Goal: Information Seeking & Learning: Learn about a topic

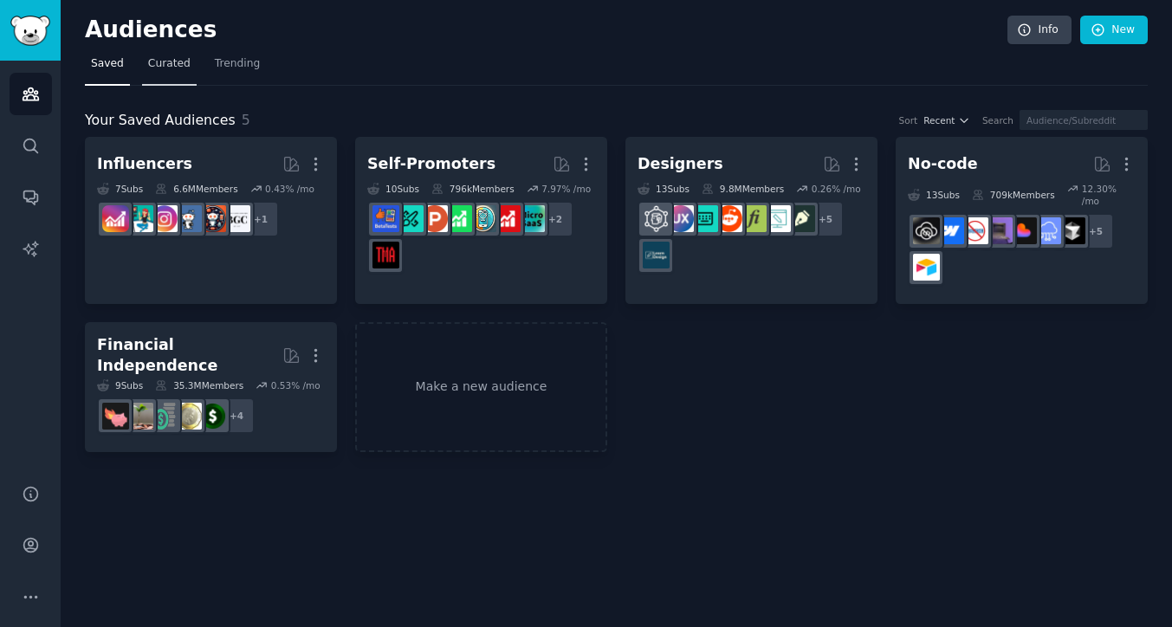
click at [179, 65] on span "Curated" at bounding box center [169, 64] width 42 height 16
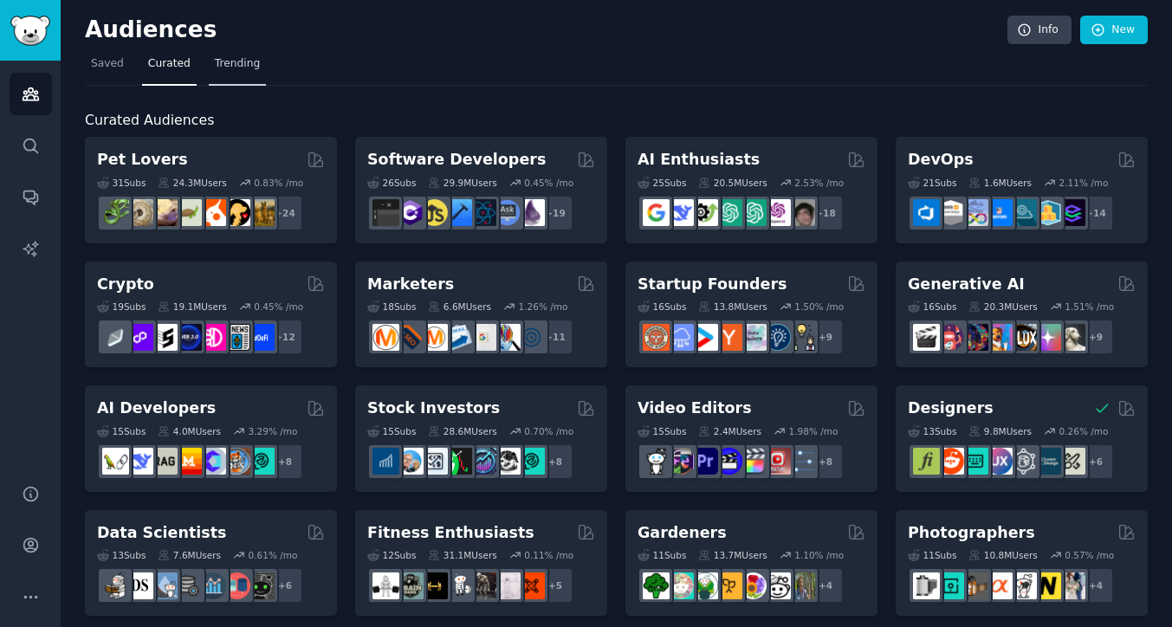
click at [233, 74] on link "Trending" at bounding box center [237, 68] width 57 height 36
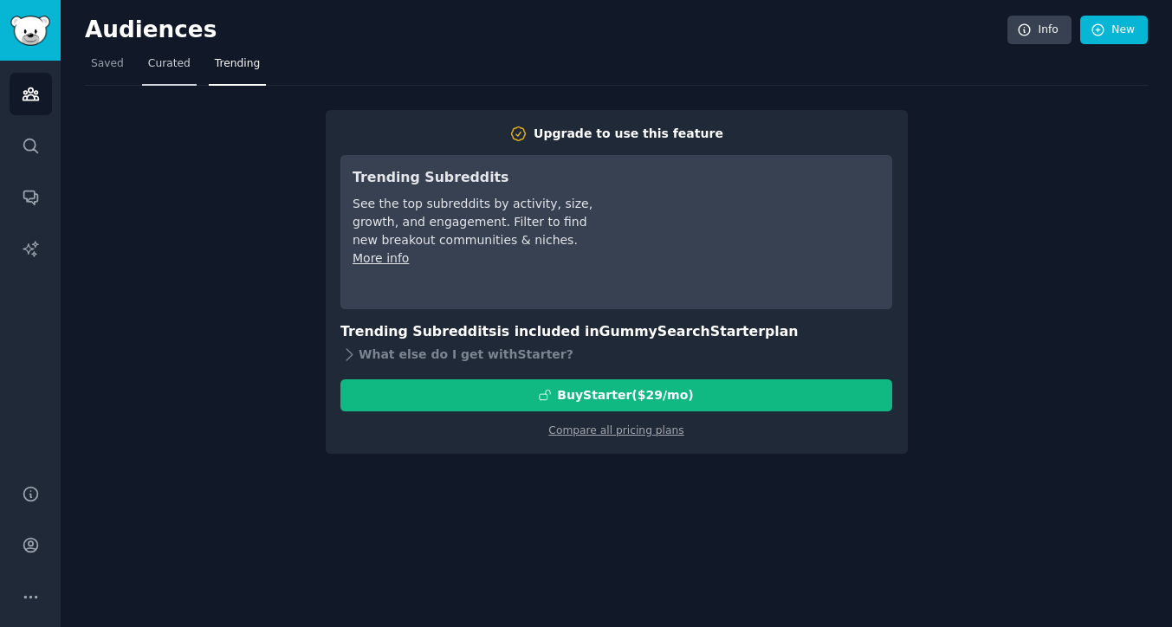
click at [171, 66] on span "Curated" at bounding box center [169, 64] width 42 height 16
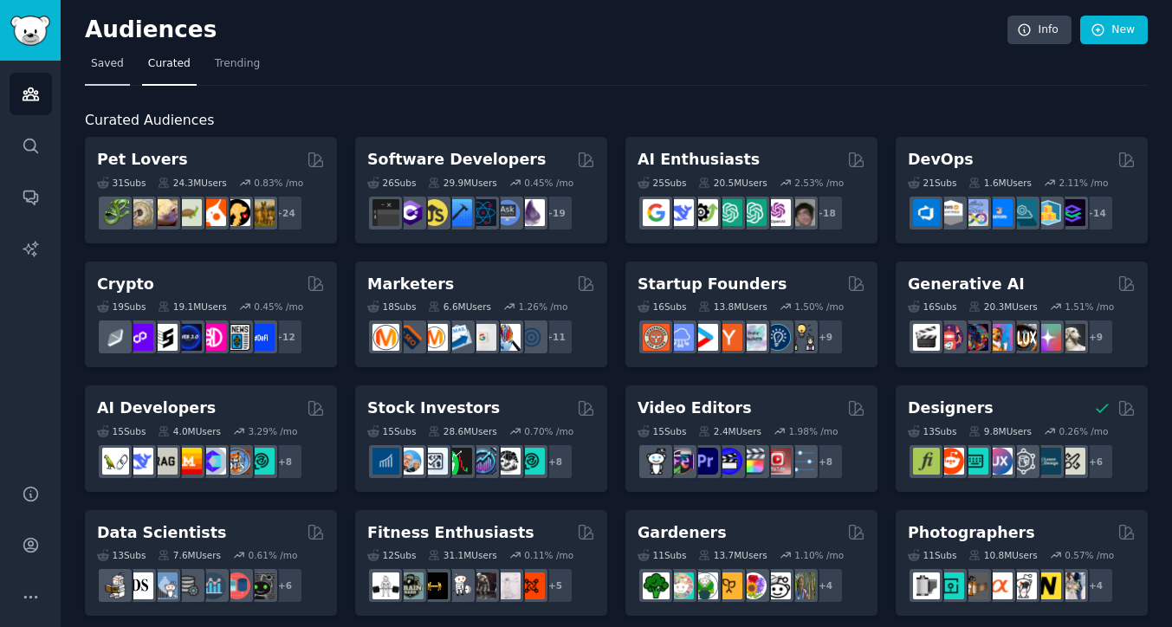
click at [85, 60] on link "Saved" at bounding box center [107, 68] width 45 height 36
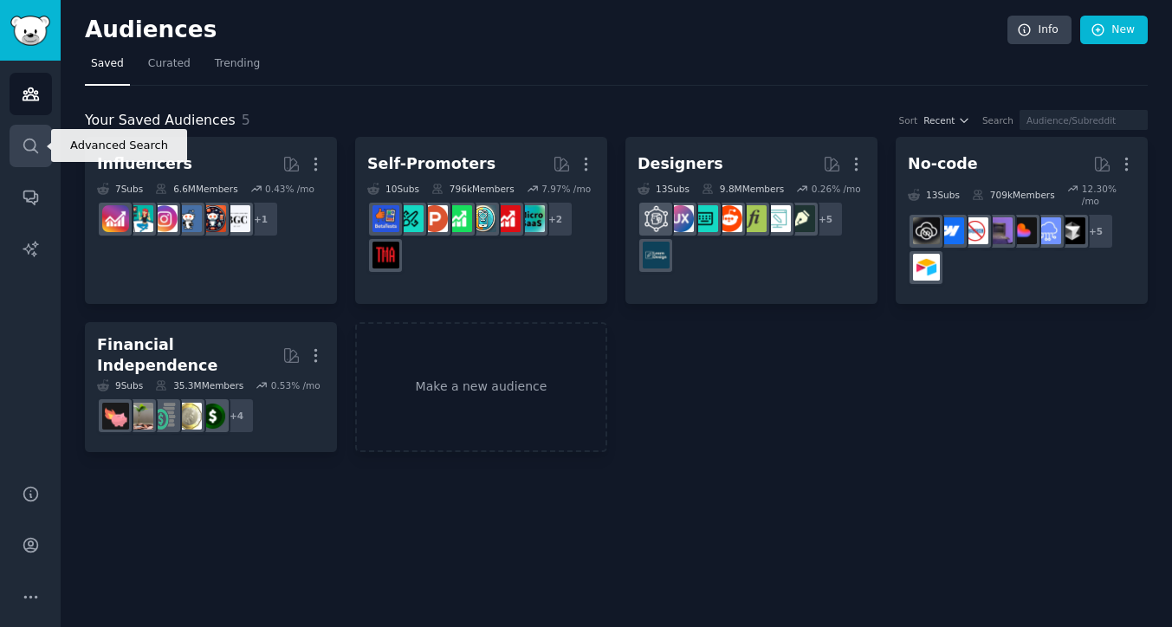
click at [25, 150] on icon "Sidebar" at bounding box center [31, 146] width 18 height 18
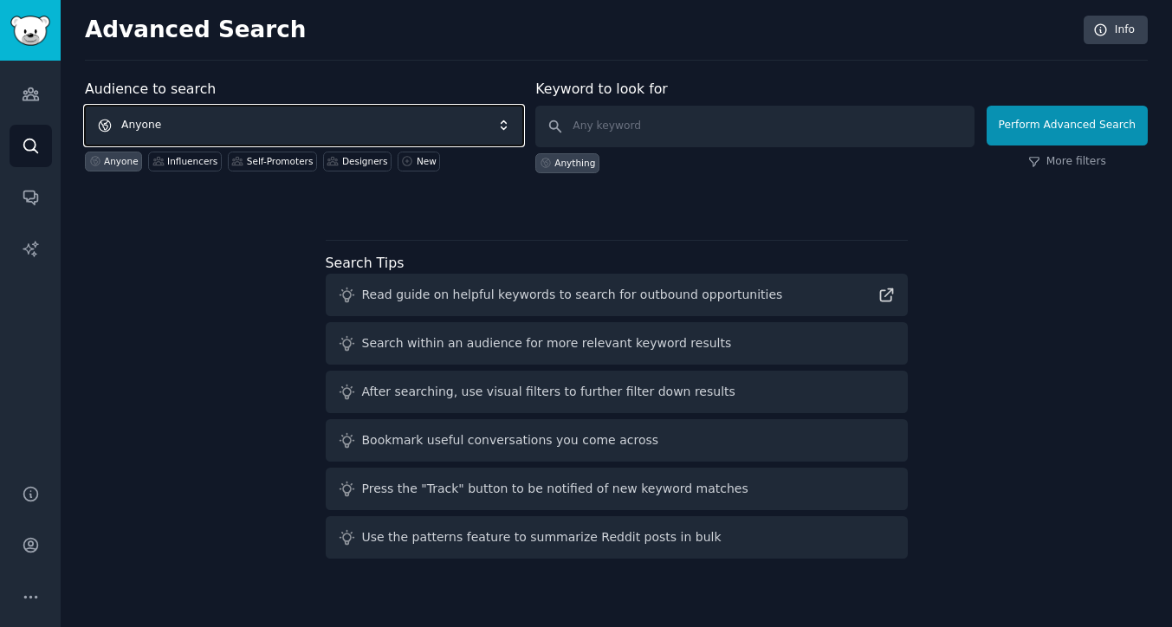
click at [224, 113] on span "Anyone" at bounding box center [304, 126] width 438 height 40
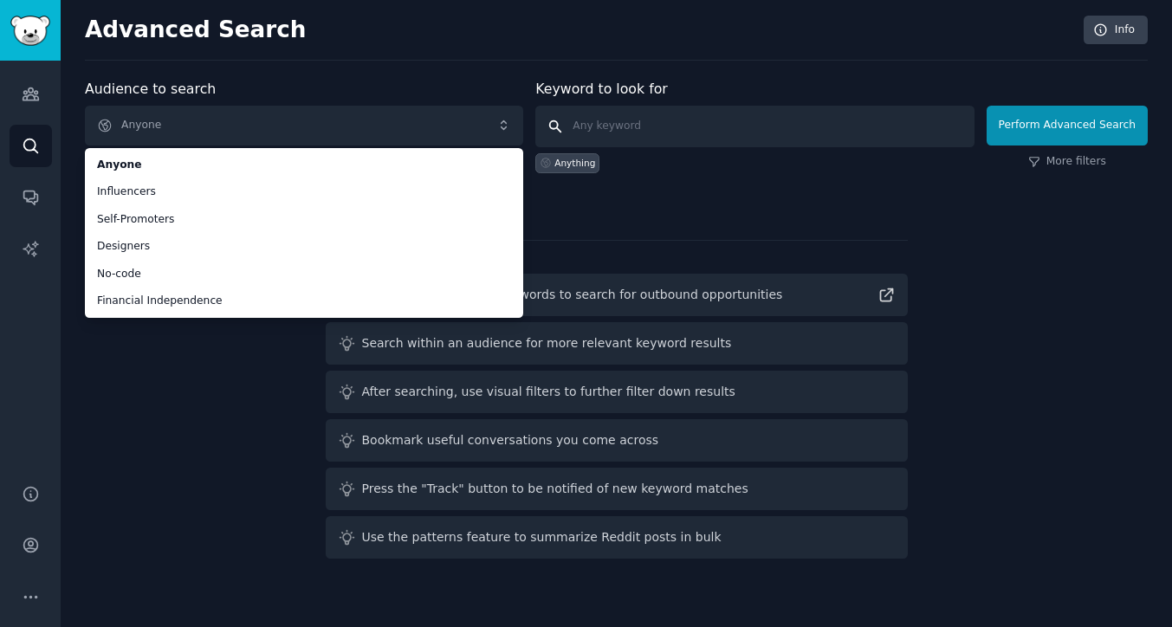
click at [658, 126] on input "text" at bounding box center [754, 127] width 438 height 42
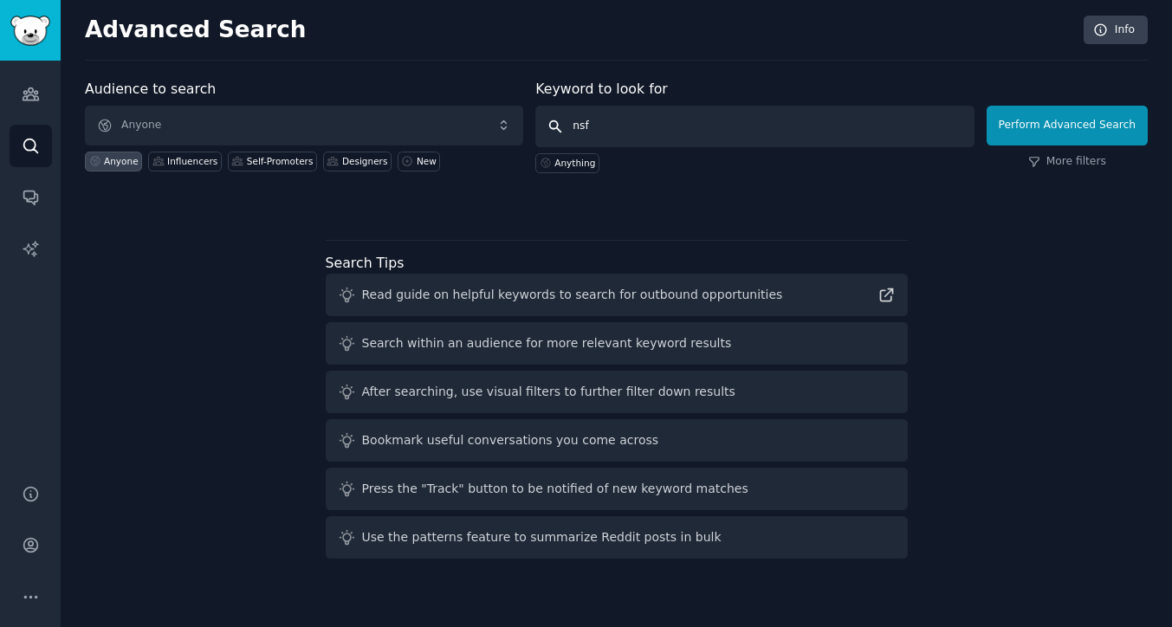
type input "nsfw"
click button "Perform Advanced Search" at bounding box center [1066, 126] width 161 height 40
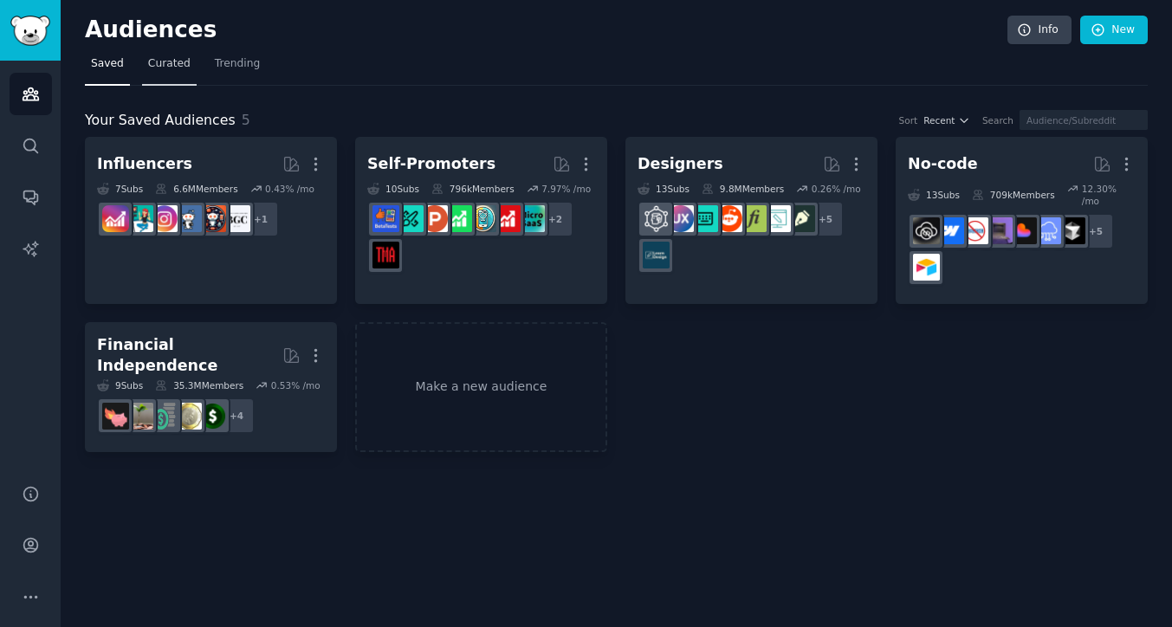
click at [169, 64] on span "Curated" at bounding box center [169, 64] width 42 height 16
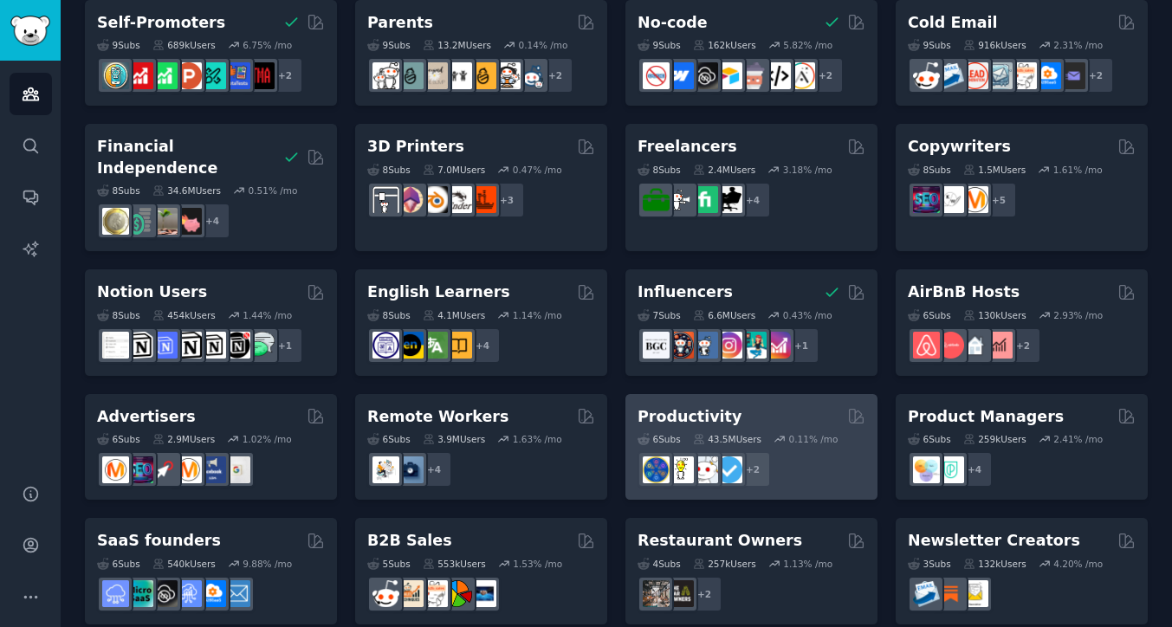
scroll to position [756, 0]
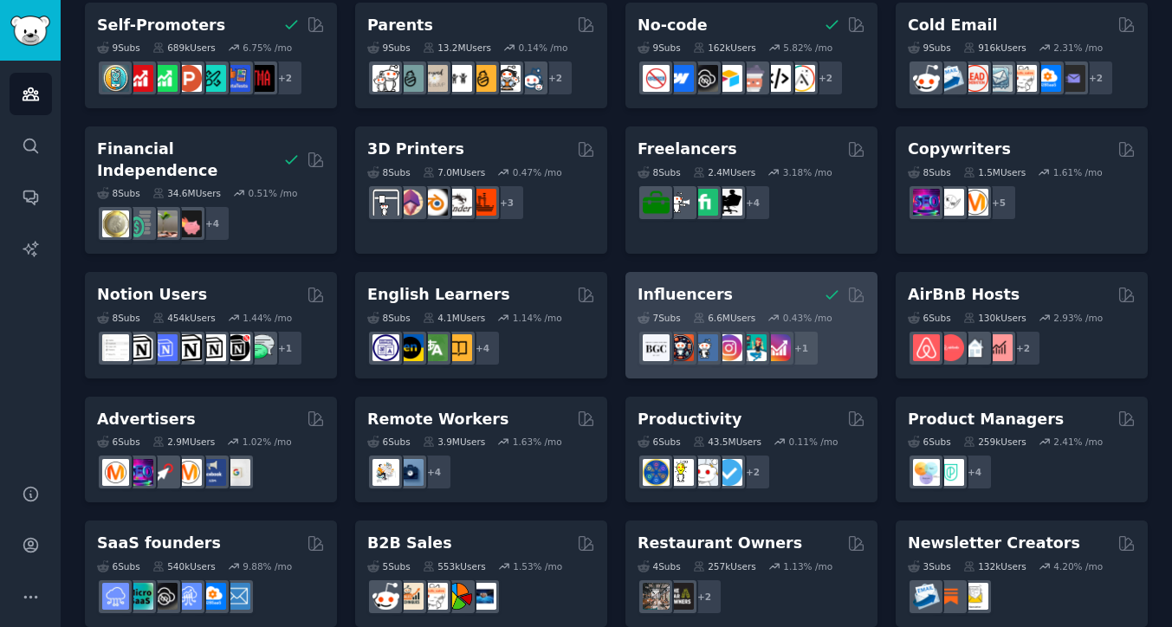
click at [767, 306] on div "7 Sub s 6.6M Users 0.43 % /mo r/influencermarketing + 1" at bounding box center [751, 336] width 228 height 61
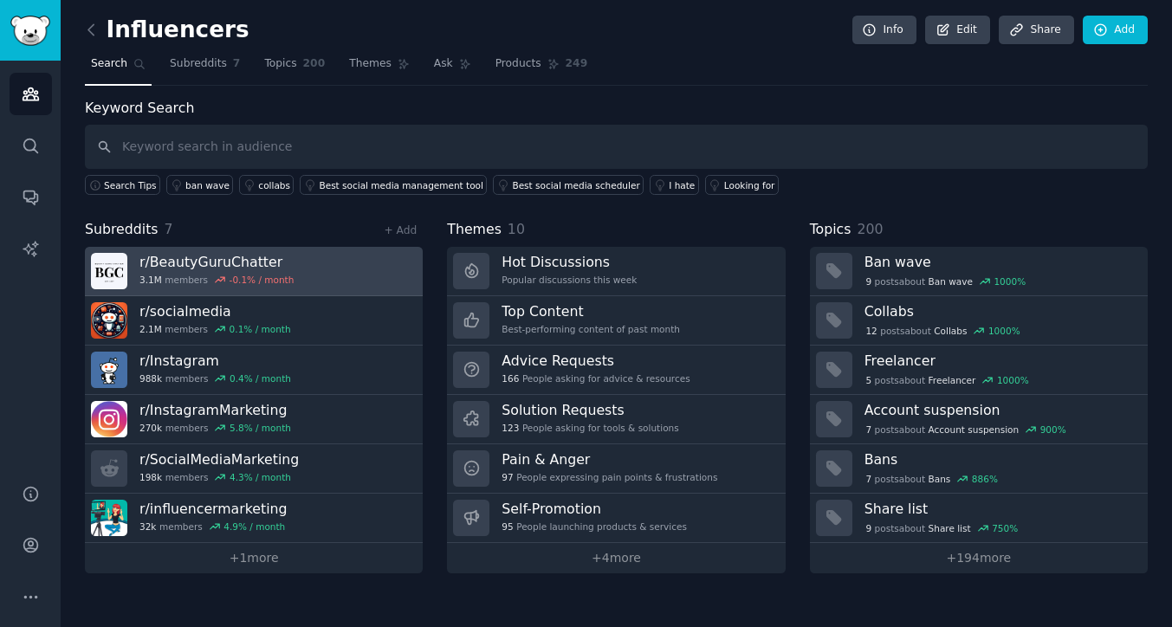
click at [304, 273] on link "r/ BeautyGuruChatter 3.1M members -0.1 % / month" at bounding box center [254, 271] width 338 height 49
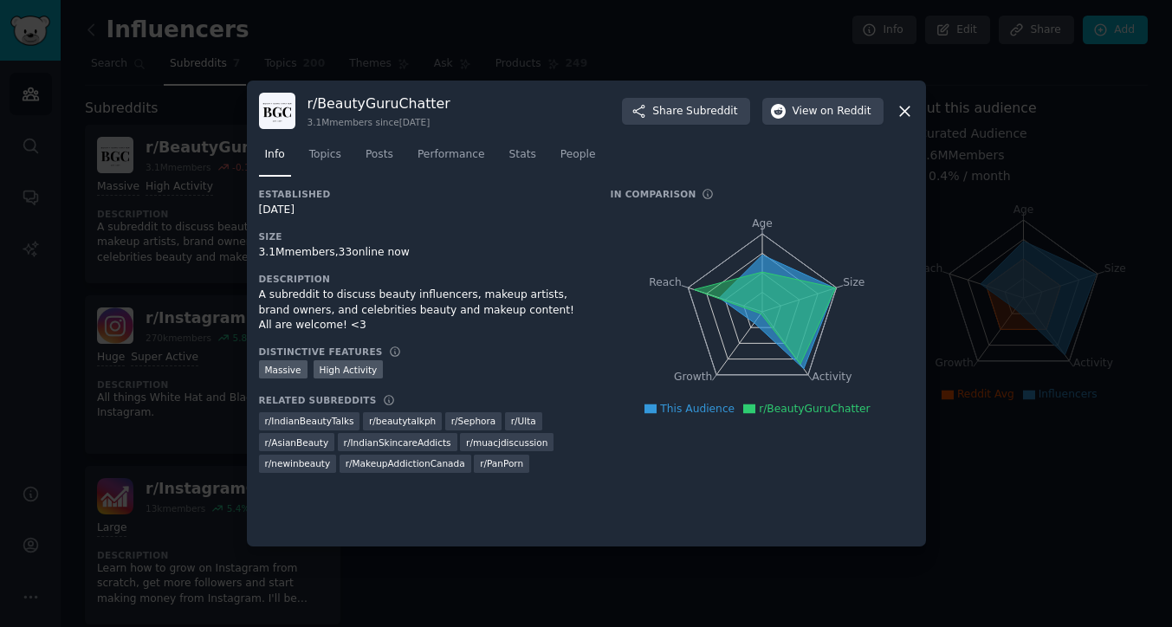
click at [191, 266] on div at bounding box center [586, 313] width 1172 height 627
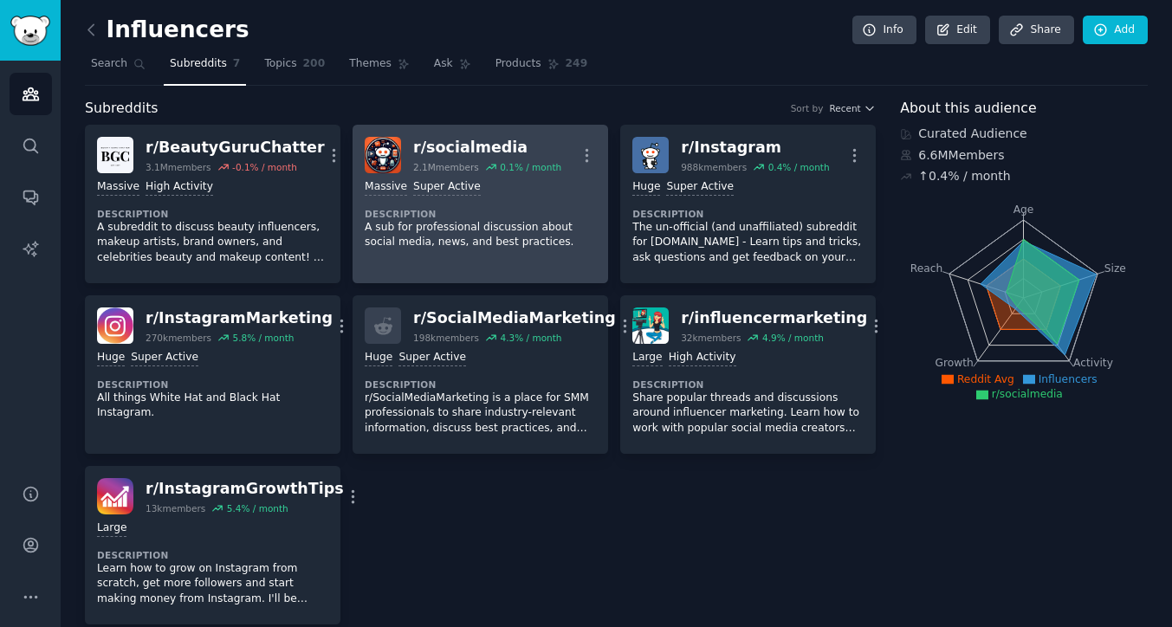
click at [507, 202] on div ">= 95th percentile for submissions / day Massive Super Active Description A sub…" at bounding box center [480, 214] width 231 height 83
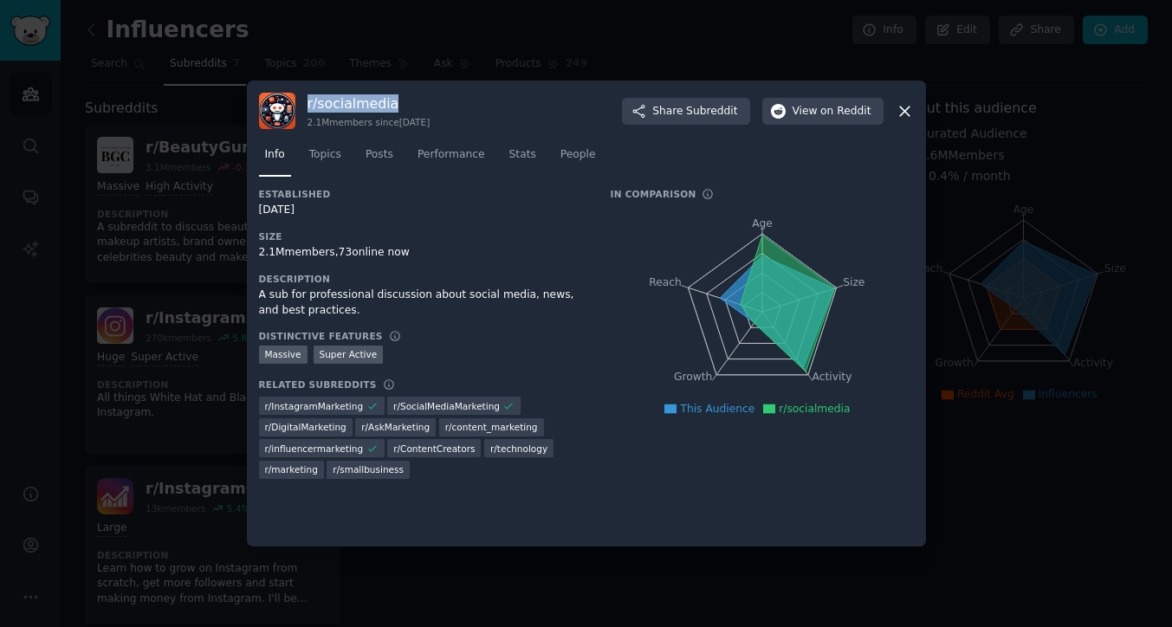
drag, startPoint x: 385, startPoint y: 101, endPoint x: 305, endPoint y: 97, distance: 80.7
click at [304, 97] on div "r/ socialmedia 2.1M members since [DATE] Share Subreddit View on Reddit" at bounding box center [586, 111] width 655 height 36
copy h3 "r/ socialmedia"
click at [204, 515] on div at bounding box center [586, 313] width 1172 height 627
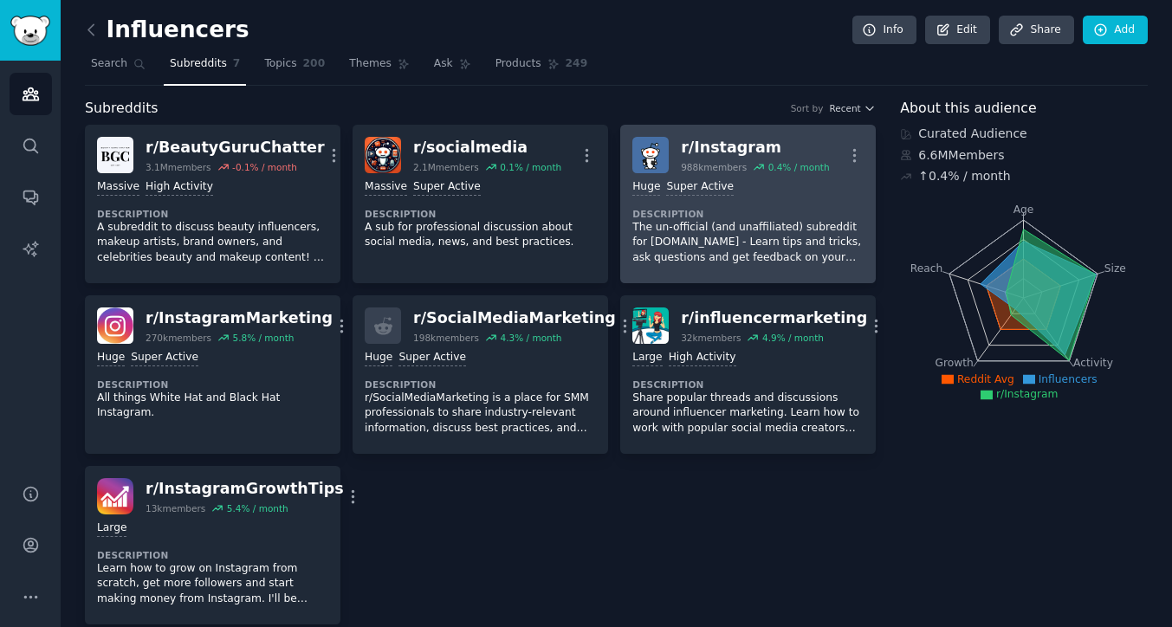
click at [787, 198] on div "100,000 - 1,000,000 members Huge Super Active Description The un-official (and …" at bounding box center [747, 222] width 231 height 98
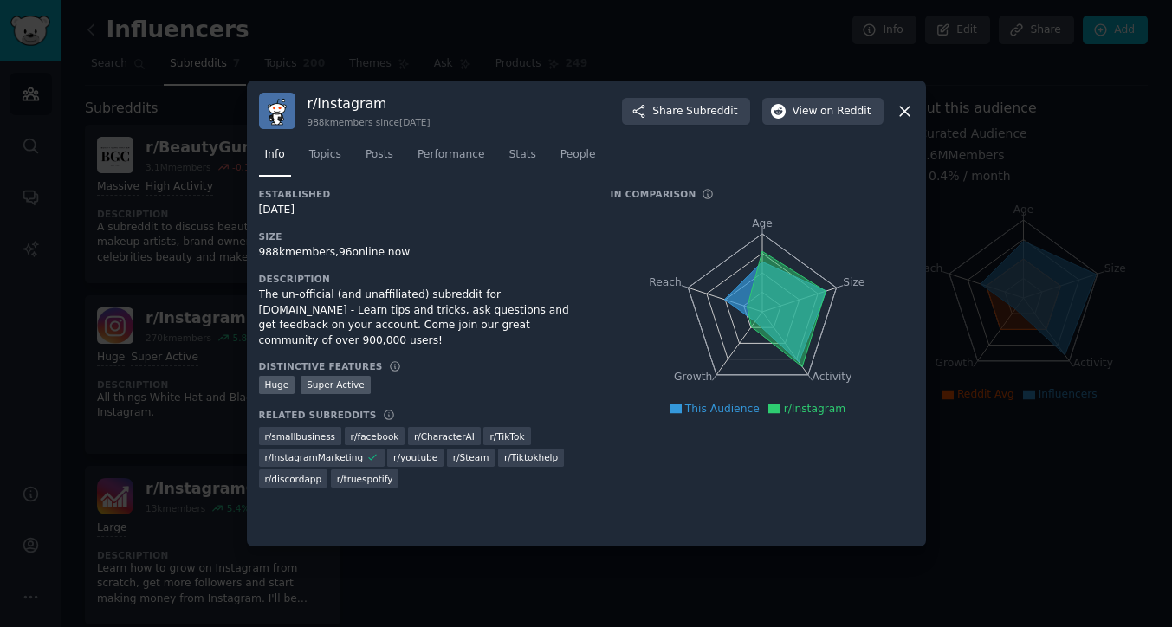
click at [318, 108] on h3 "r/ Instagram" at bounding box center [368, 103] width 123 height 18
copy h3 "r/ Instagram"
click at [901, 113] on icon at bounding box center [905, 112] width 10 height 10
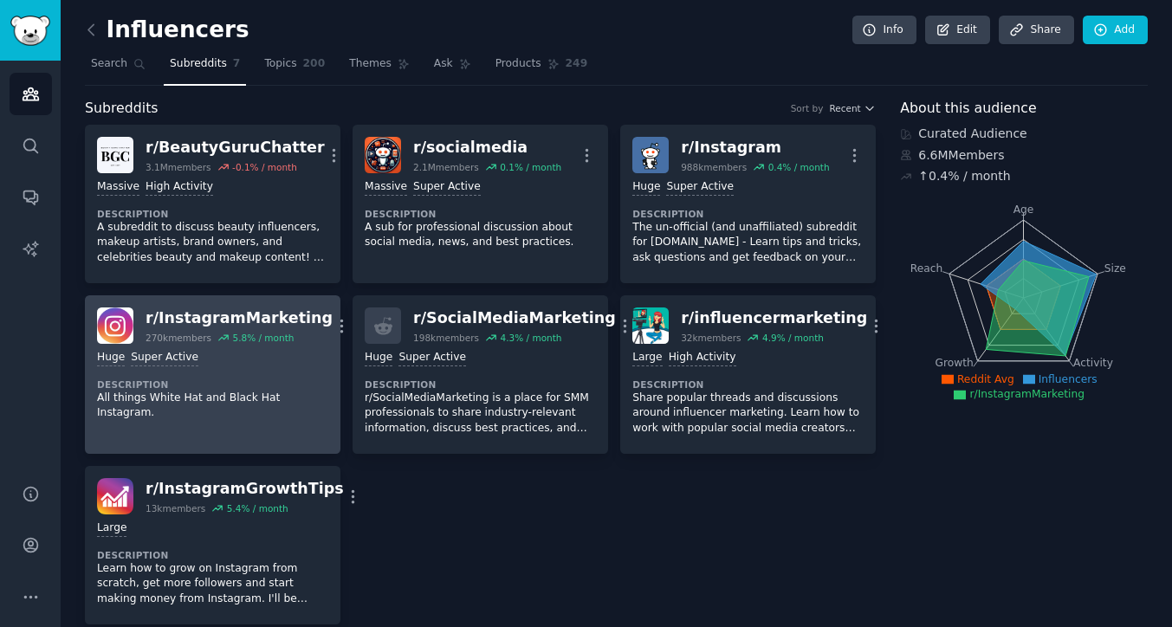
click at [265, 373] on div "Huge Super Active Description All things White Hat and Black Hat Instagram." at bounding box center [212, 385] width 231 height 83
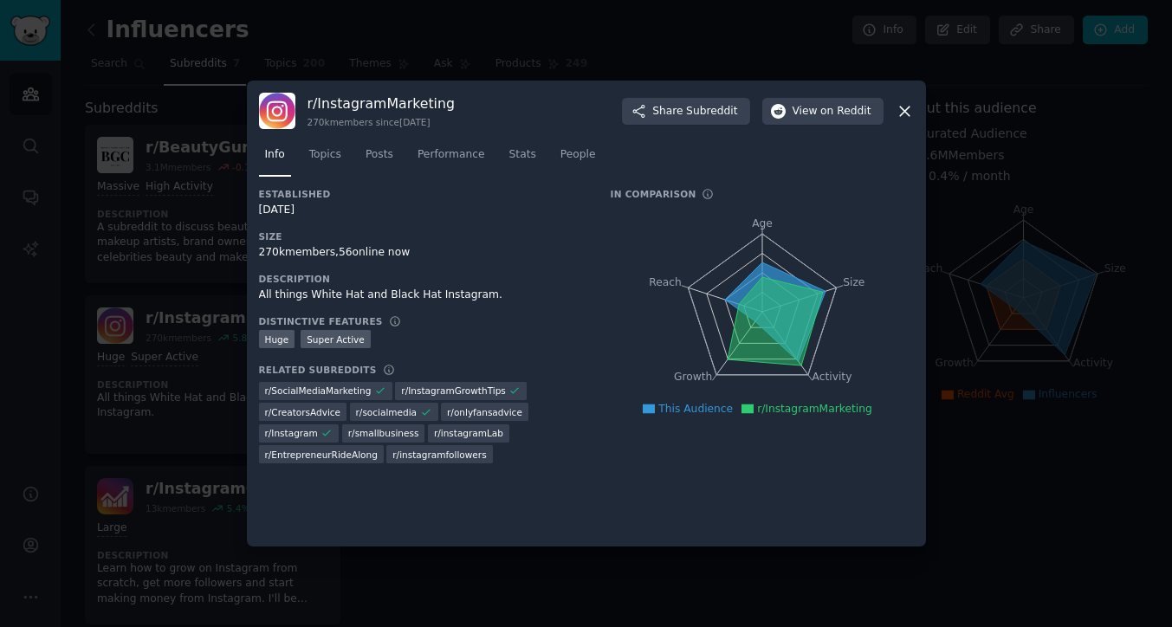
click at [365, 107] on h3 "r/ InstagramMarketing" at bounding box center [380, 103] width 147 height 18
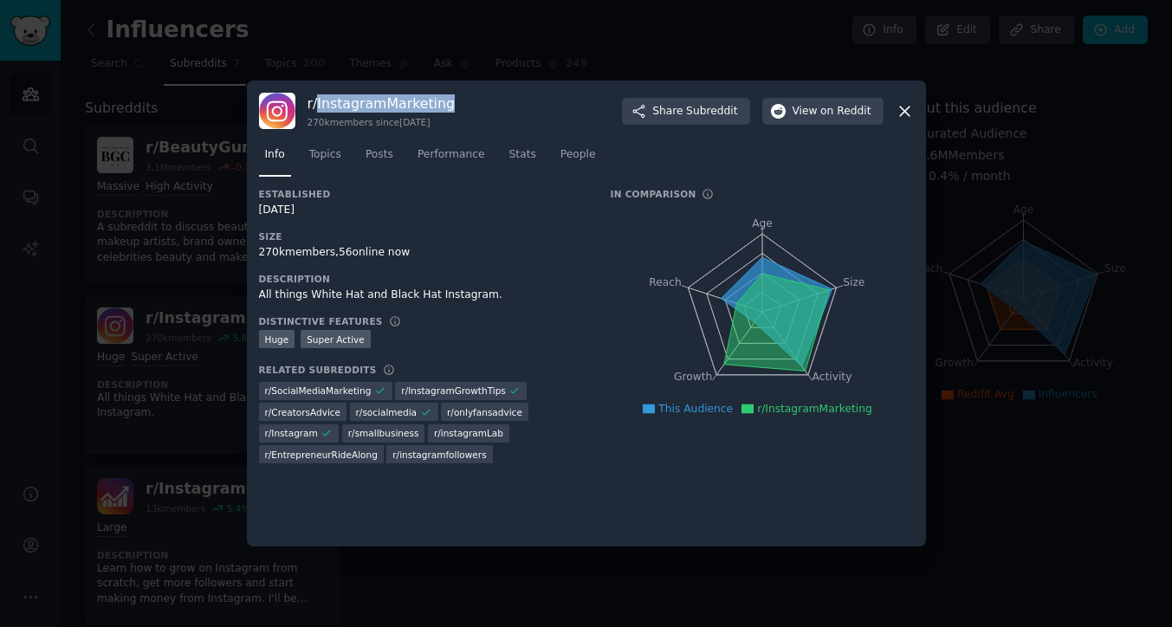
click at [365, 107] on h3 "r/ InstagramMarketing" at bounding box center [380, 103] width 147 height 18
copy h3 "r/ InstagramMarketing"
click at [966, 115] on div at bounding box center [586, 313] width 1172 height 627
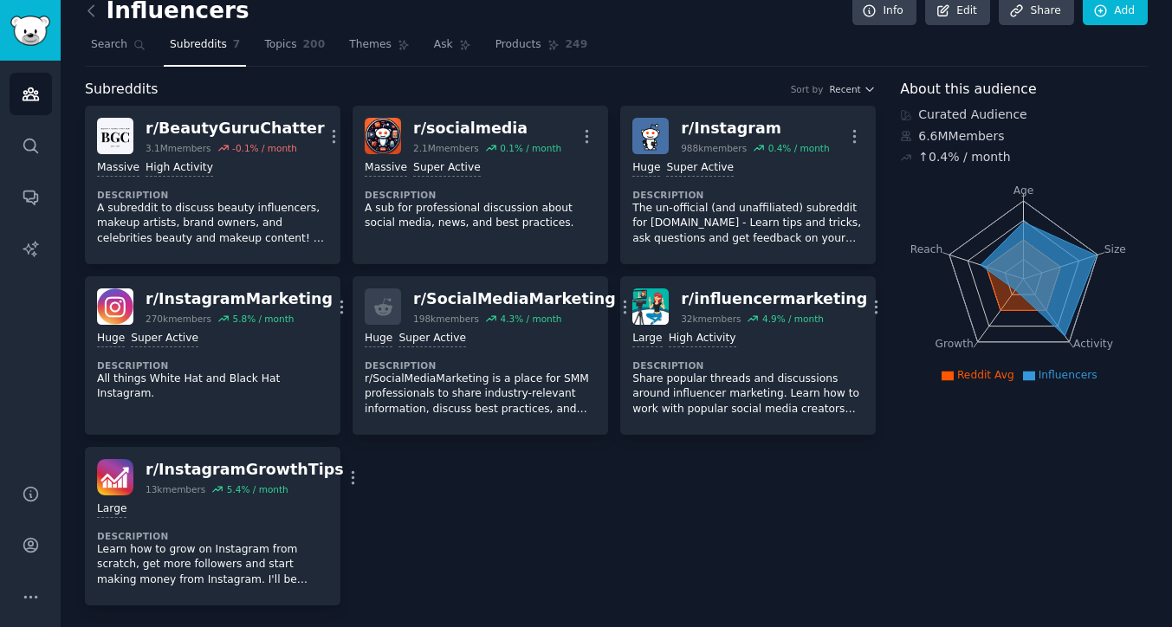
scroll to position [25, 0]
